Goal: Navigation & Orientation: Find specific page/section

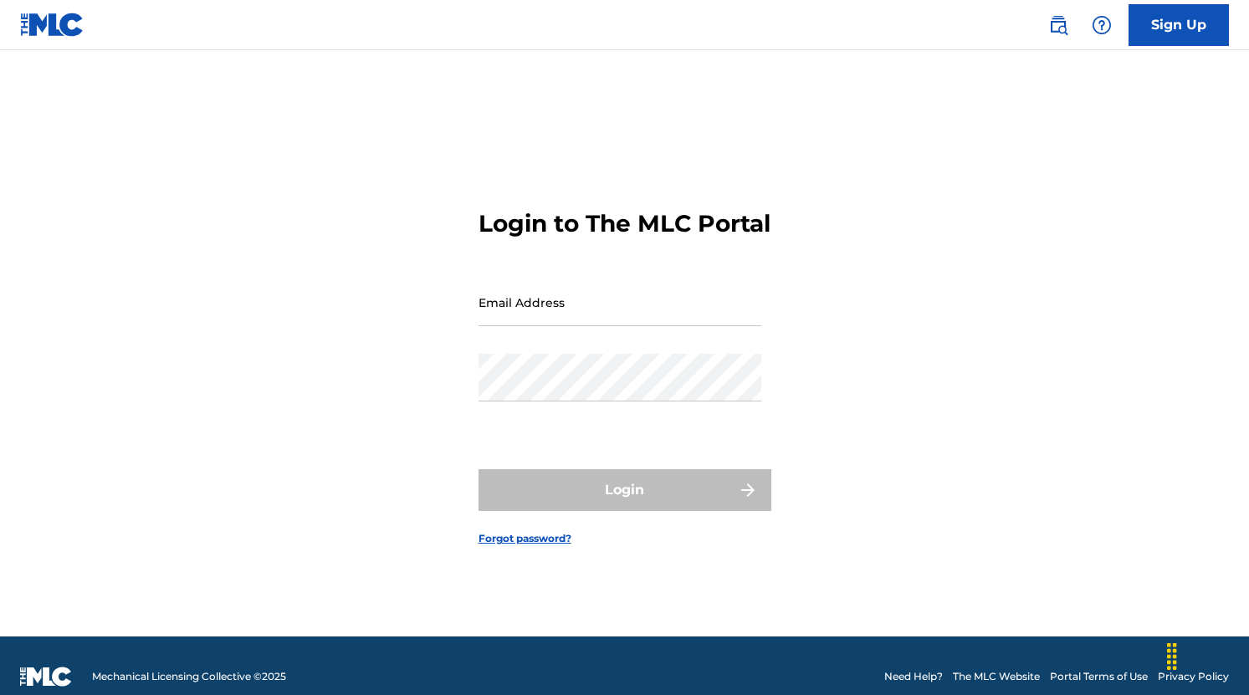
type input "[PERSON_NAME][EMAIL_ADDRESS][PERSON_NAME][DOMAIN_NAME]"
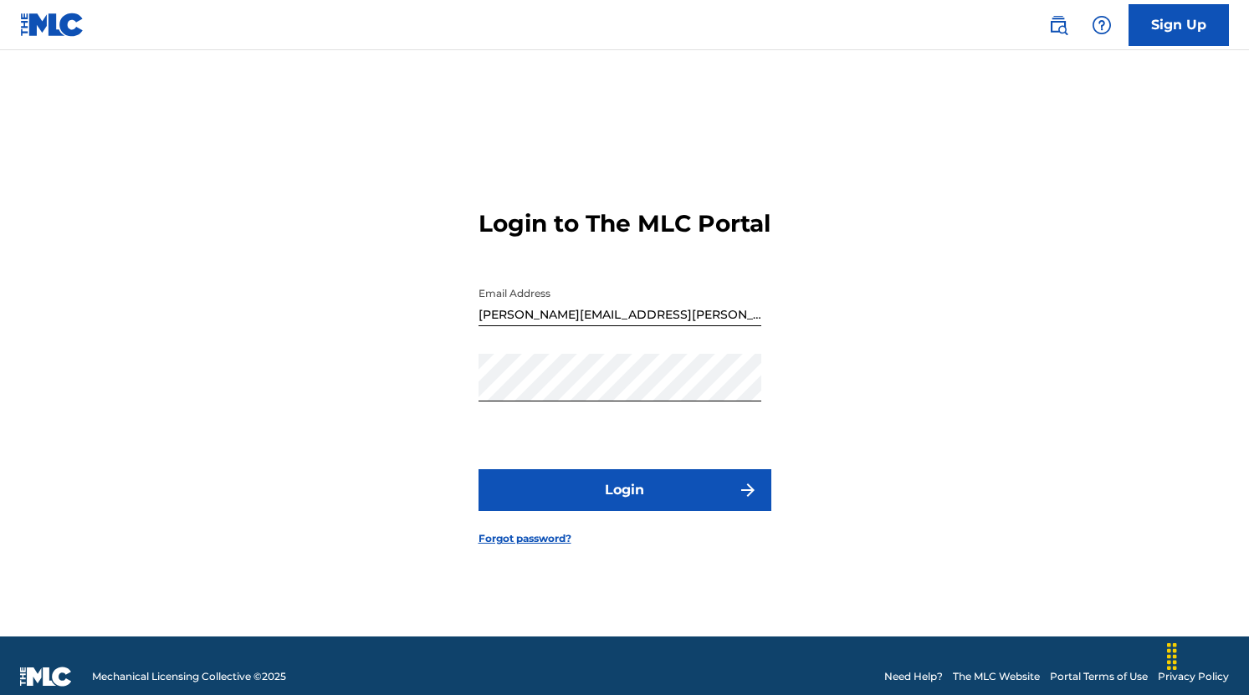
click at [636, 511] on div "Login" at bounding box center [625, 490] width 293 height 42
click at [636, 511] on button "Login" at bounding box center [625, 490] width 293 height 42
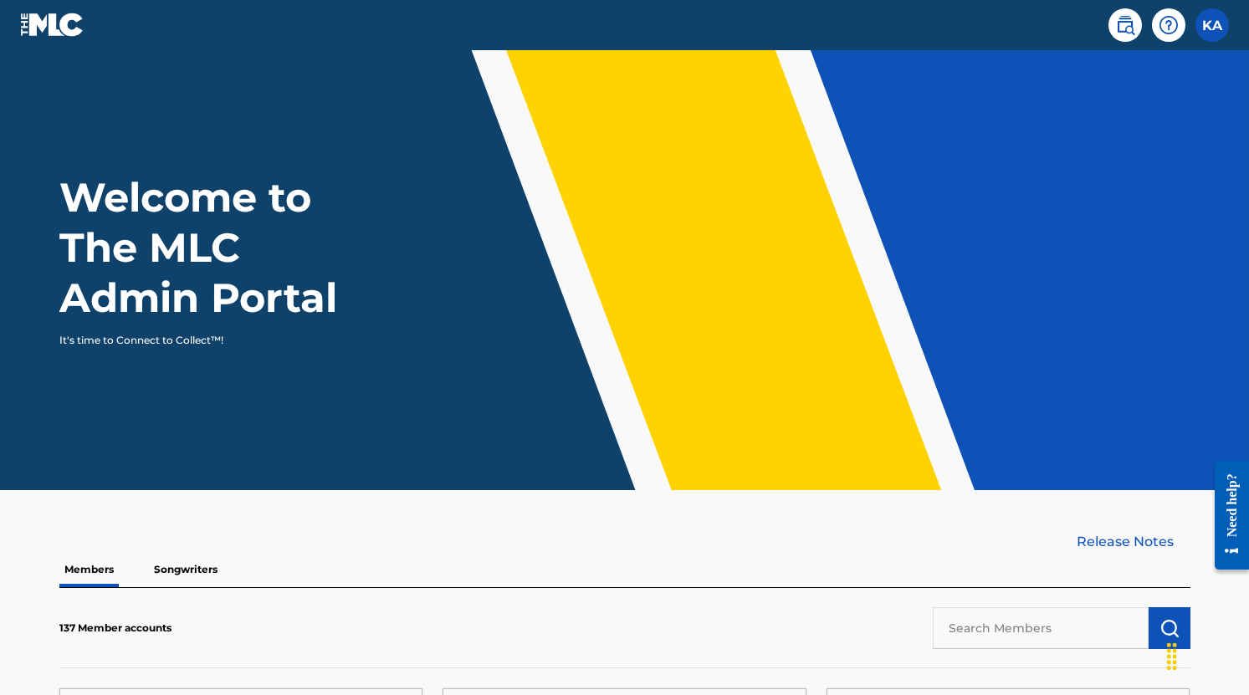
click at [1156, 542] on link "Release Notes" at bounding box center [1134, 542] width 114 height 20
click at [201, 567] on p "Songwriters" at bounding box center [186, 569] width 74 height 35
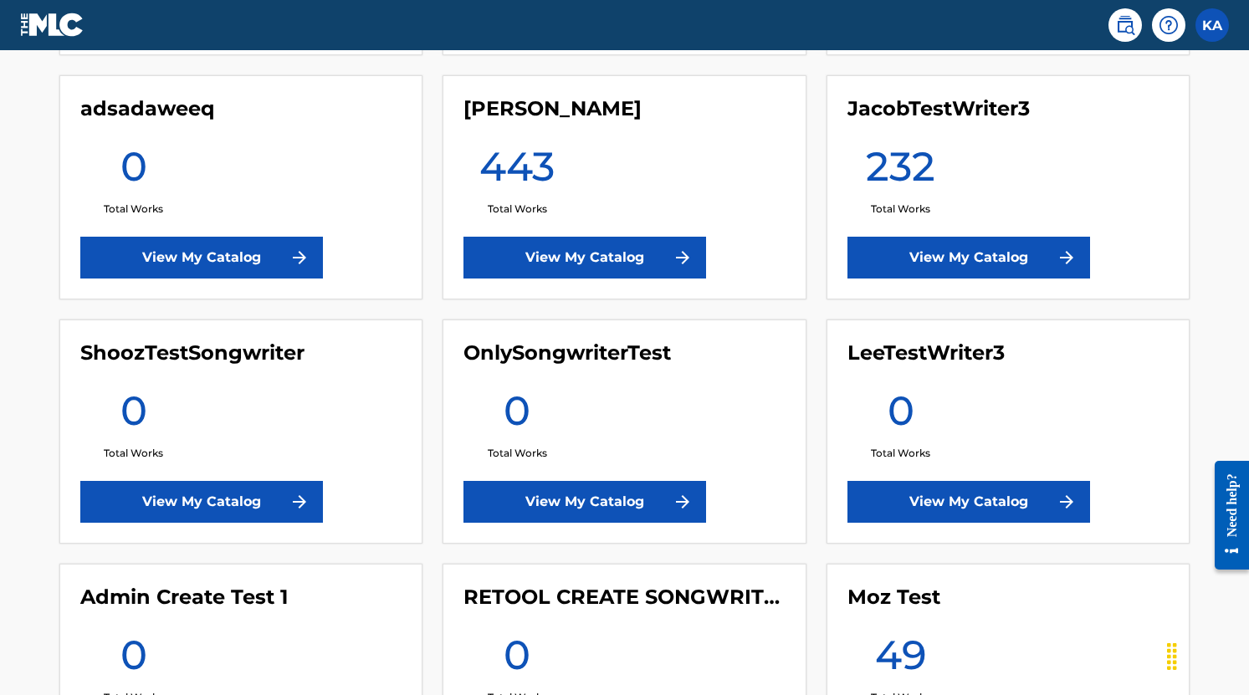
scroll to position [1100, 0]
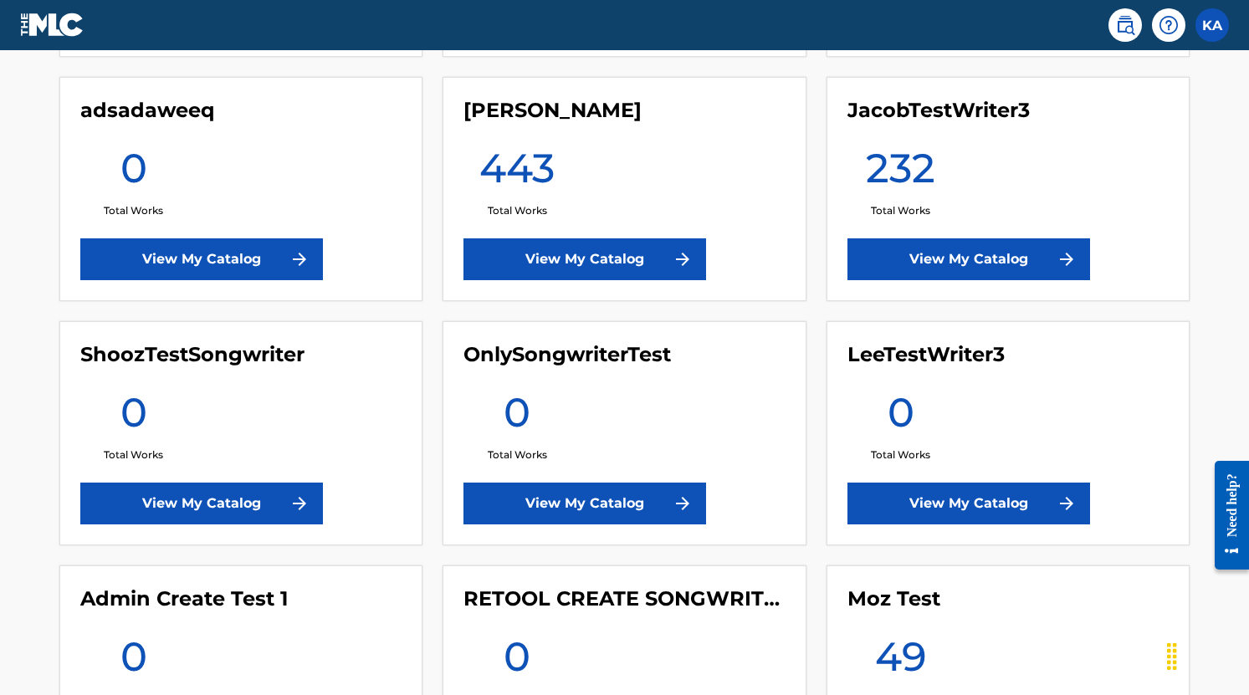
click at [613, 246] on link "View My Catalog" at bounding box center [585, 259] width 243 height 42
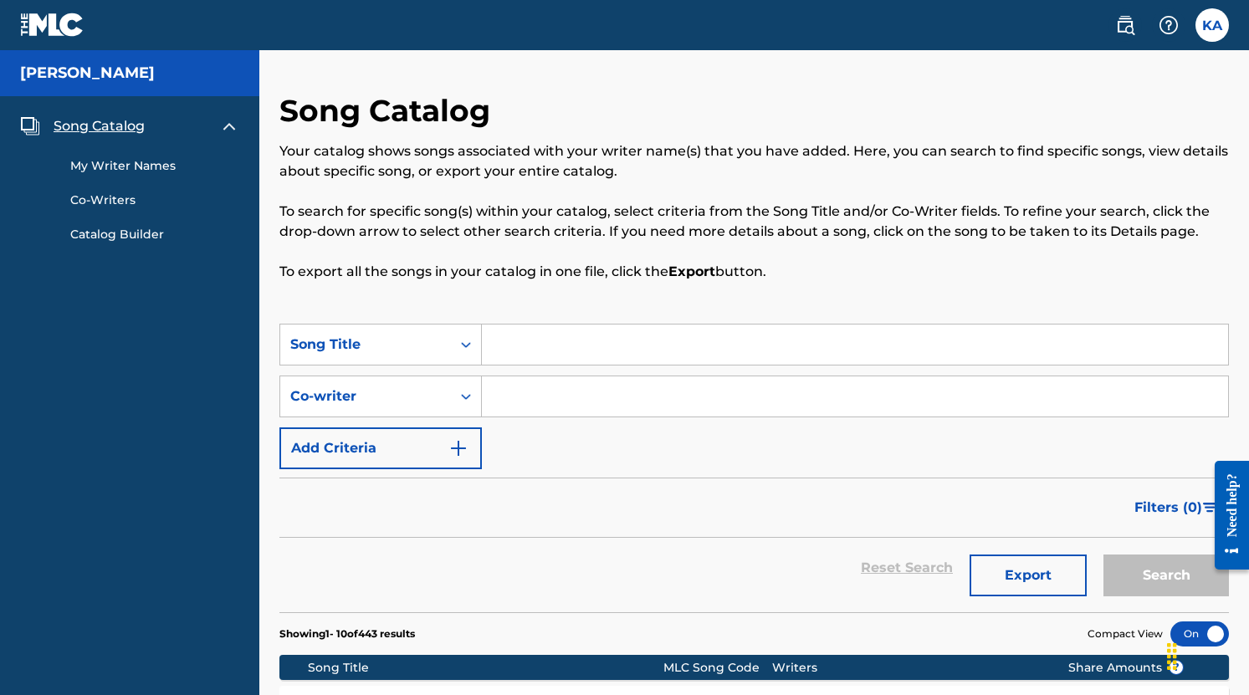
click at [126, 198] on link "Co-Writers" at bounding box center [154, 201] width 169 height 18
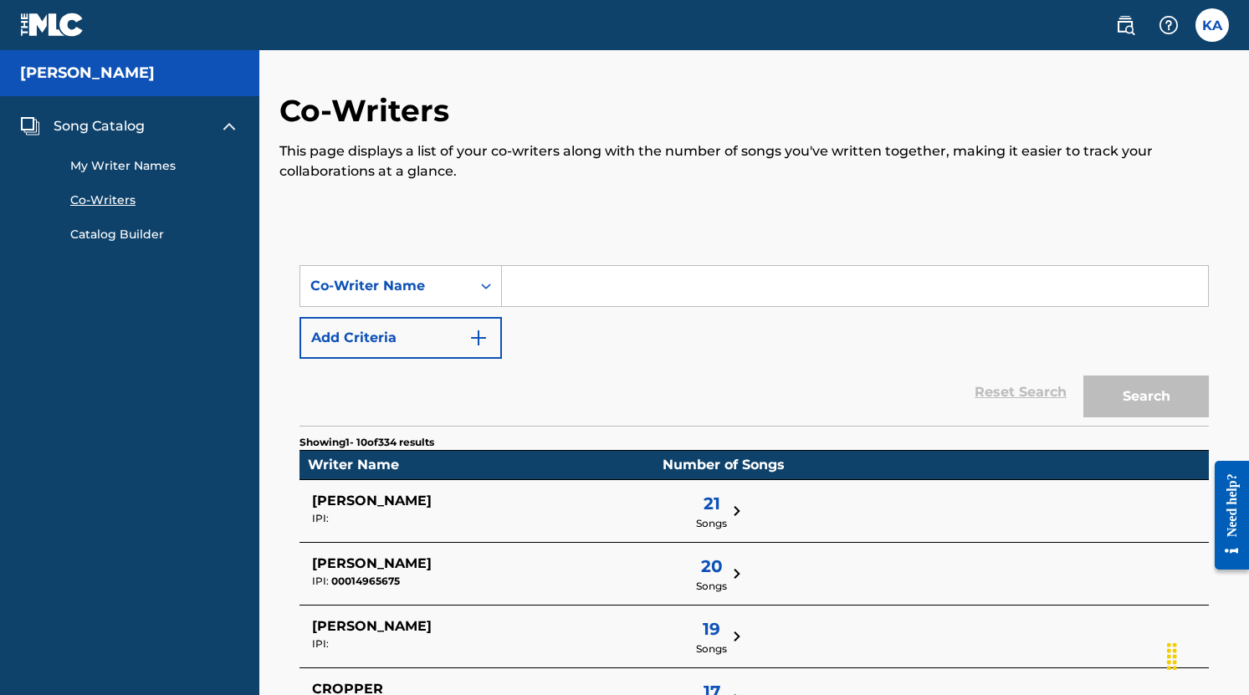
click at [155, 172] on link "My Writer Names" at bounding box center [154, 166] width 169 height 18
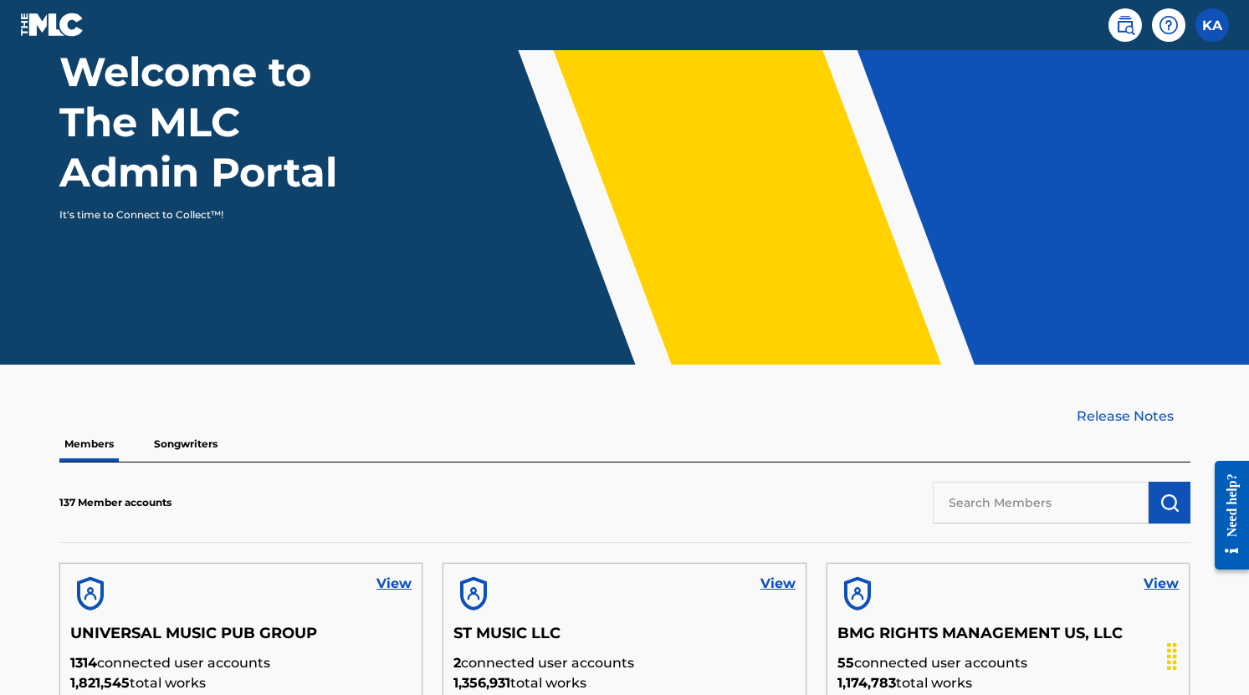
scroll to position [126, 0]
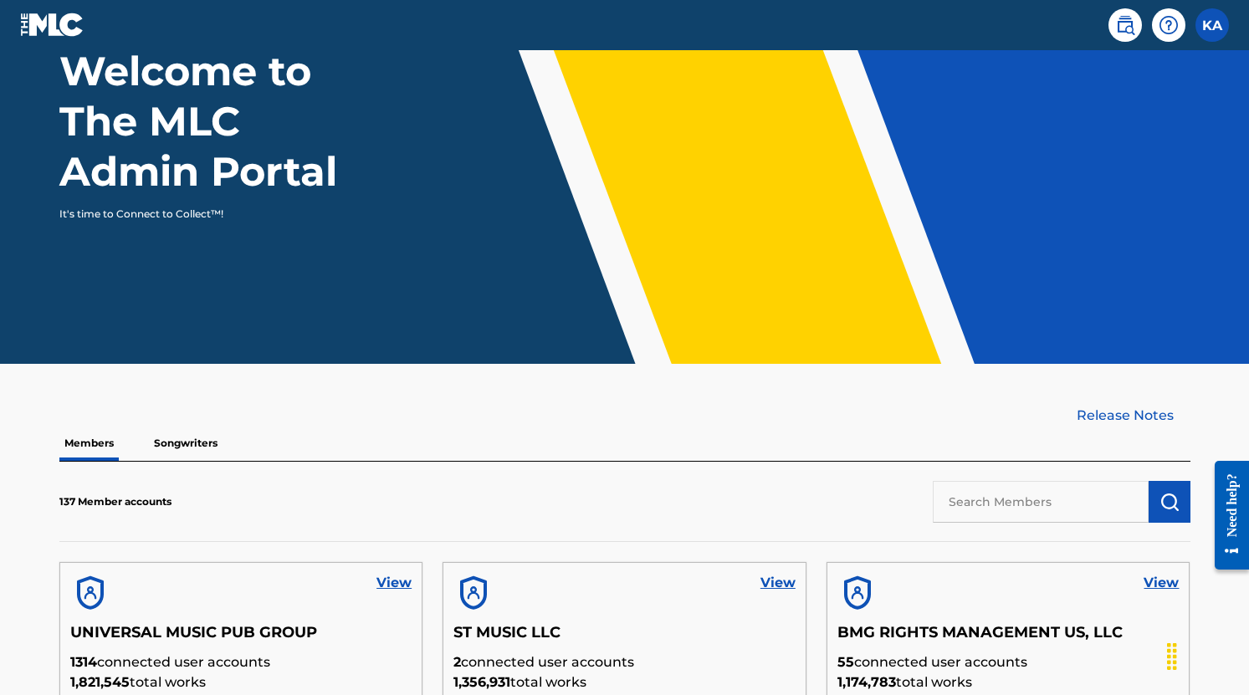
click at [187, 433] on p "Songwriters" at bounding box center [186, 443] width 74 height 35
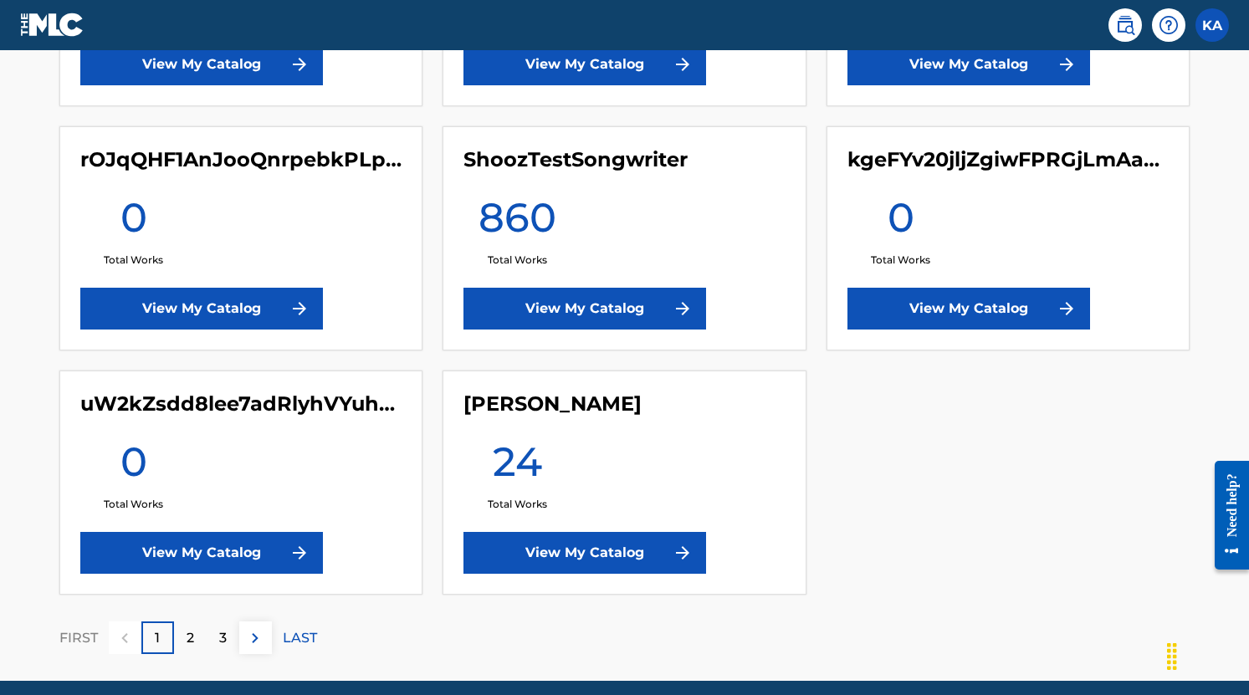
scroll to position [4248, 0]
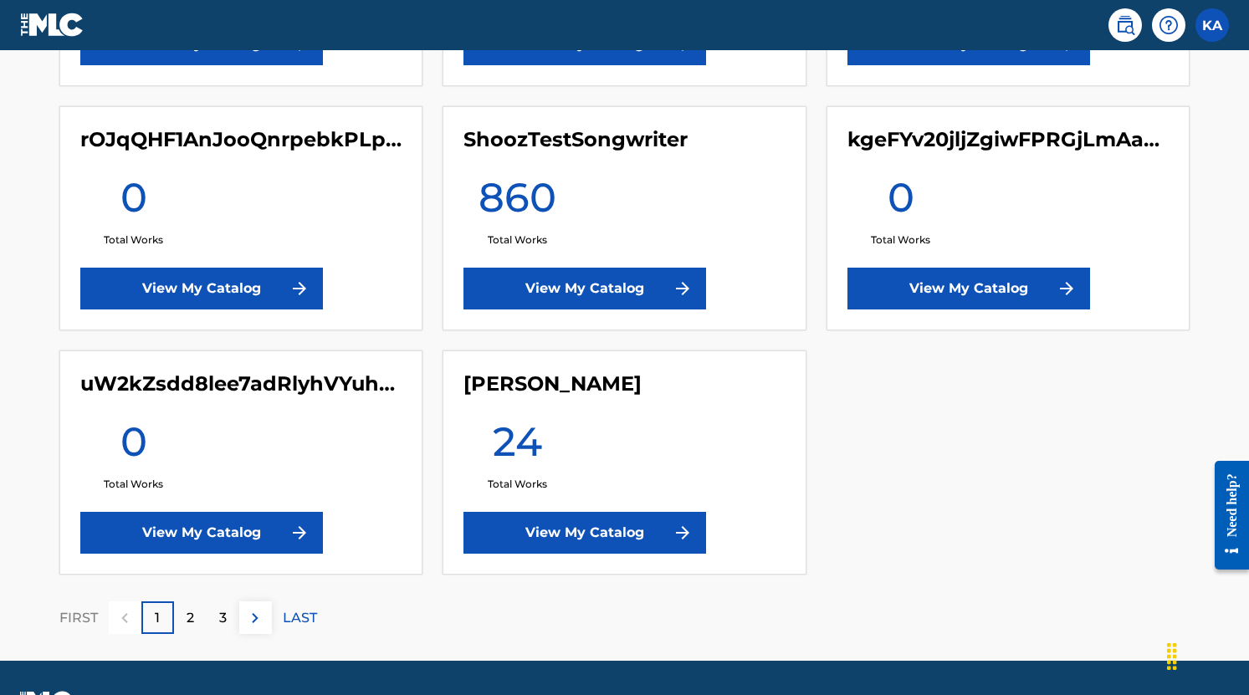
click at [628, 290] on link "View My Catalog" at bounding box center [585, 289] width 243 height 42
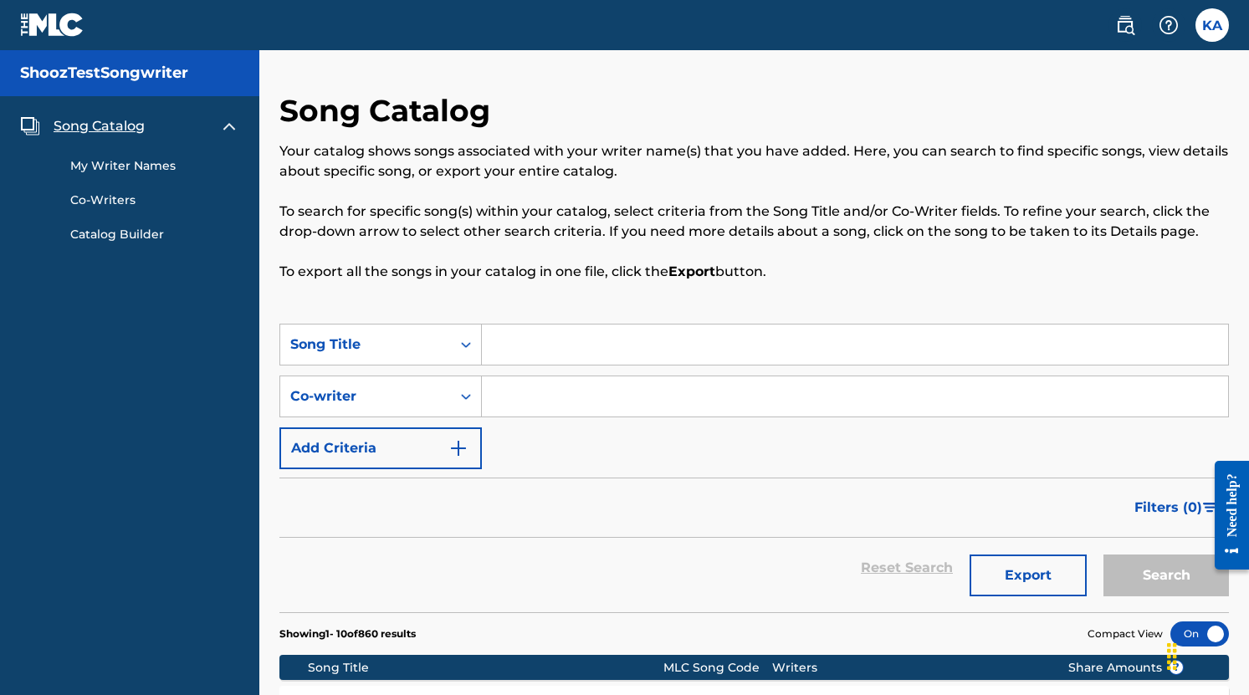
click at [145, 159] on link "My Writer Names" at bounding box center [154, 166] width 169 height 18
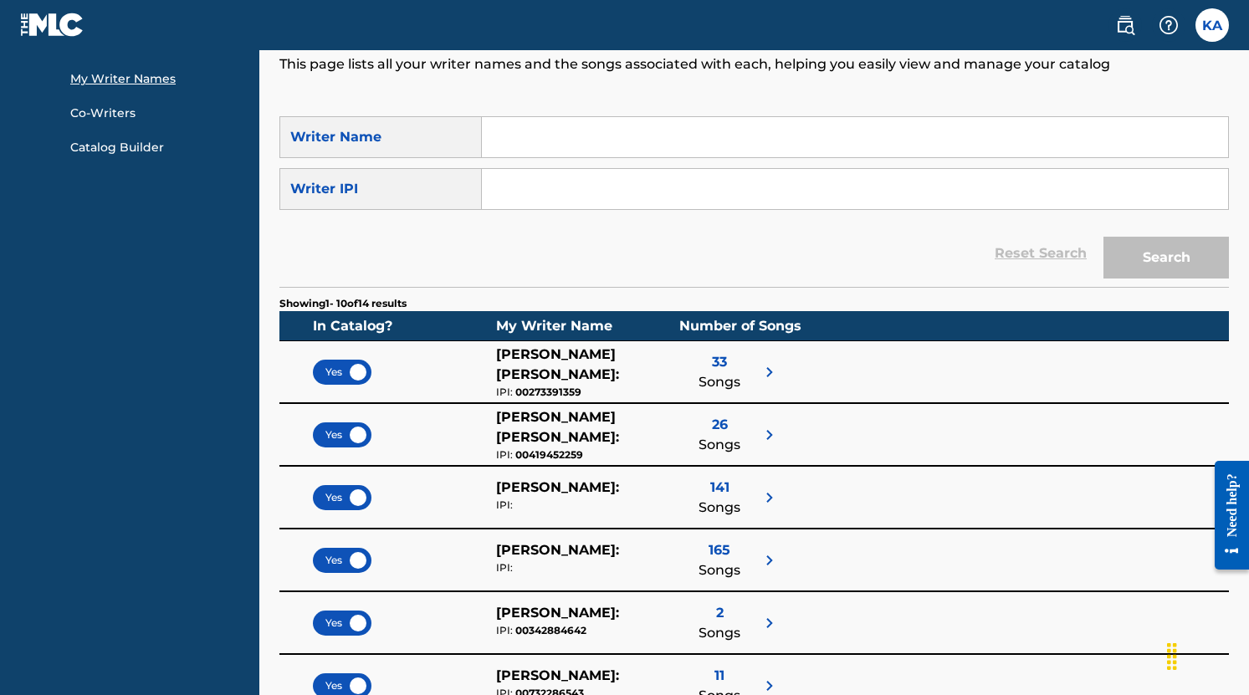
scroll to position [192, 0]
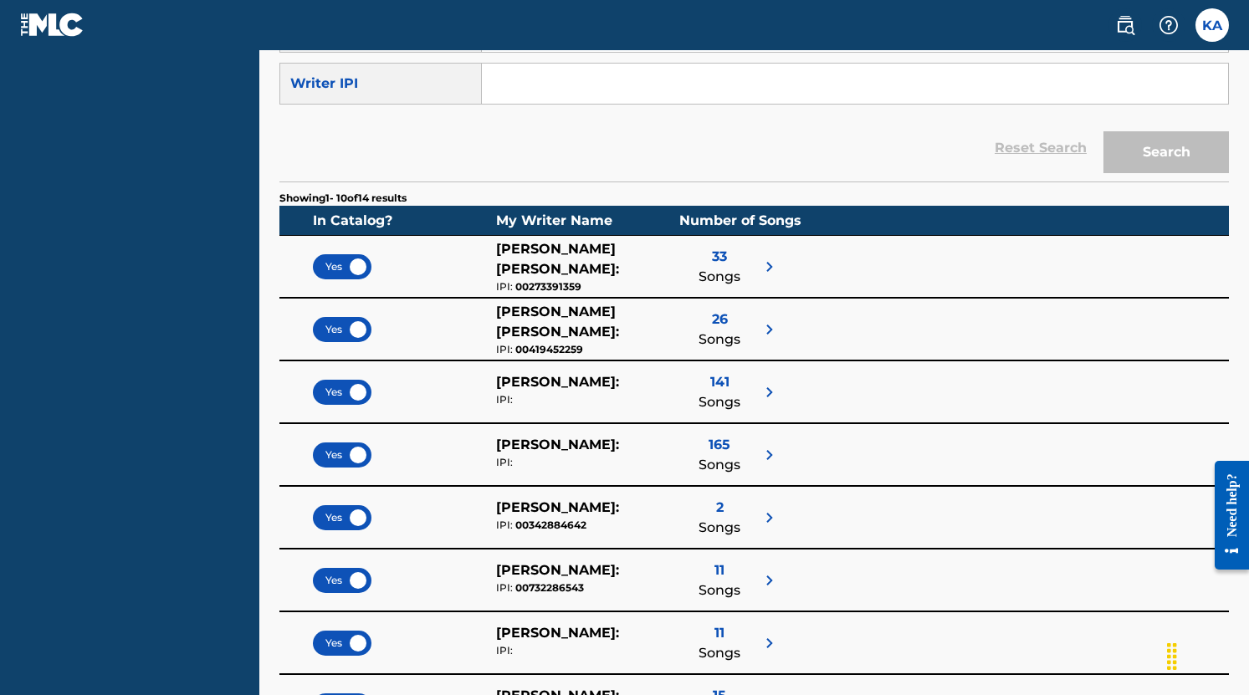
click at [592, 264] on div "GABRIEL PETER WHITE :" at bounding box center [587, 259] width 183 height 40
click at [771, 262] on img at bounding box center [770, 267] width 20 height 20
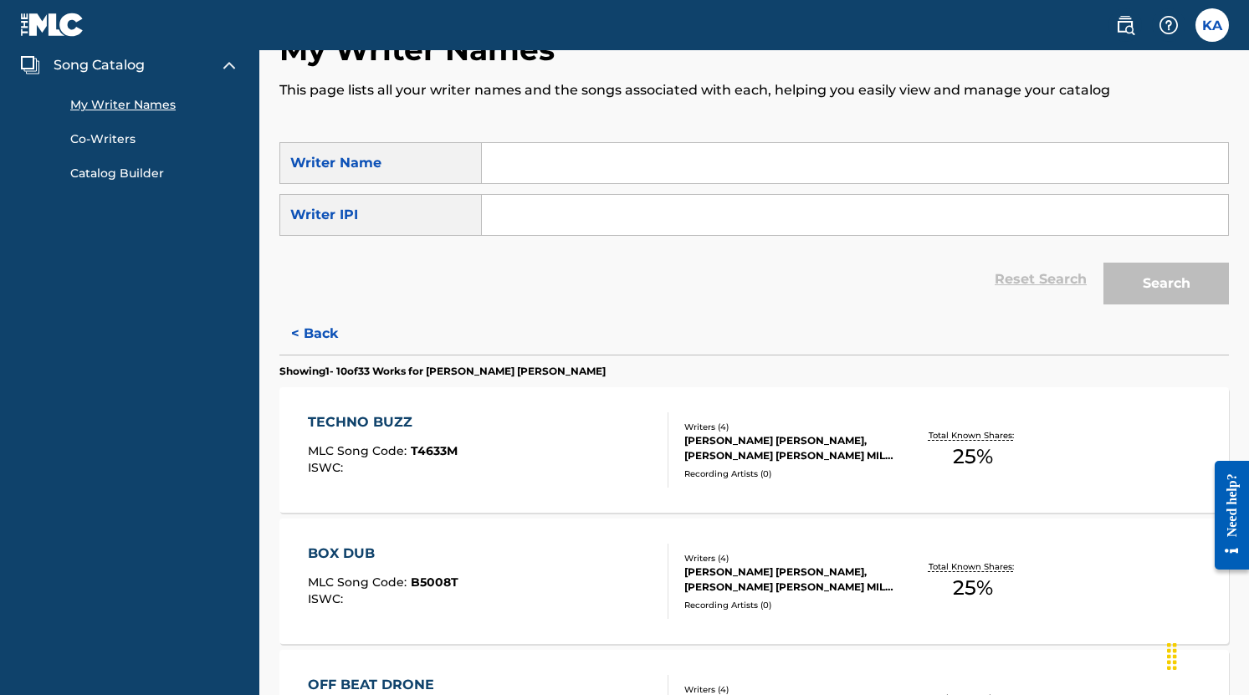
scroll to position [0, 0]
